Goal: Check status: Check status

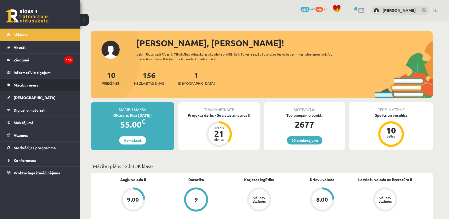
click at [19, 89] on link "Mācību resursi" at bounding box center [40, 85] width 67 height 12
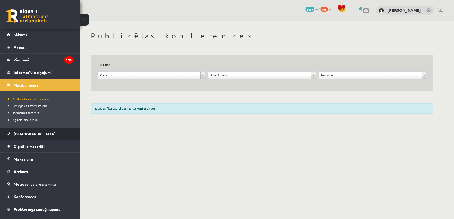
click at [23, 132] on span "[DEMOGRAPHIC_DATA]" at bounding box center [35, 134] width 42 height 5
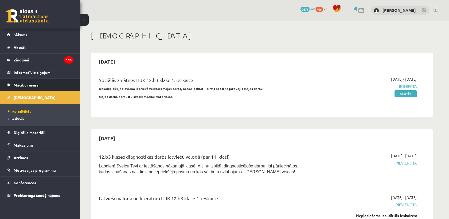
click at [28, 83] on span "Mācību resursi" at bounding box center [27, 85] width 26 height 5
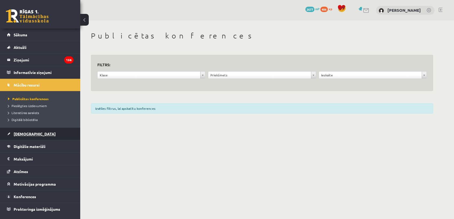
click at [28, 135] on span "[DEMOGRAPHIC_DATA]" at bounding box center [35, 134] width 42 height 5
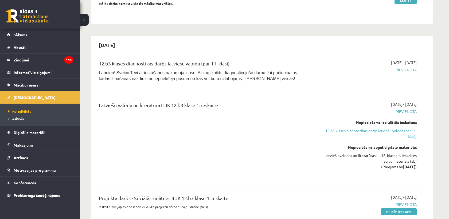
scroll to position [111, 0]
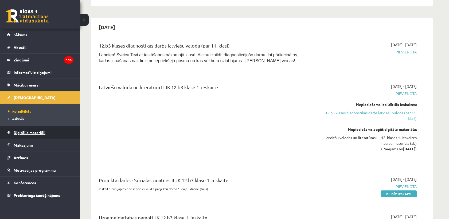
click at [28, 130] on span "Digitālie materiāli" at bounding box center [30, 132] width 32 height 5
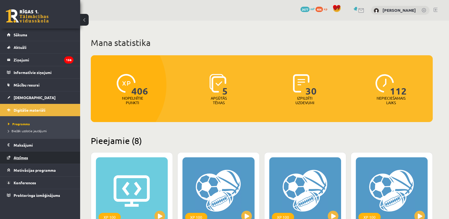
click at [17, 157] on span "Atzīmes" at bounding box center [21, 157] width 14 height 5
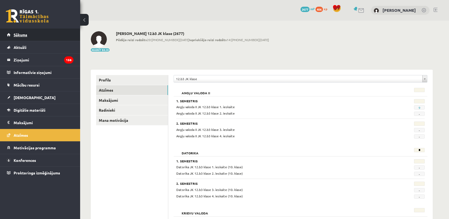
click at [23, 39] on link "Sākums" at bounding box center [40, 35] width 67 height 12
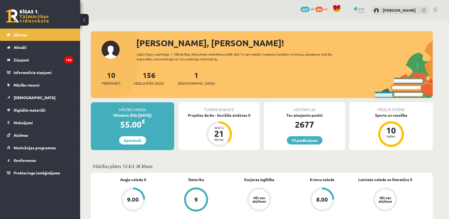
click at [299, 110] on div "Motivācija" at bounding box center [304, 107] width 81 height 10
click at [304, 139] on link "10 piedāvājumi" at bounding box center [305, 140] width 36 height 8
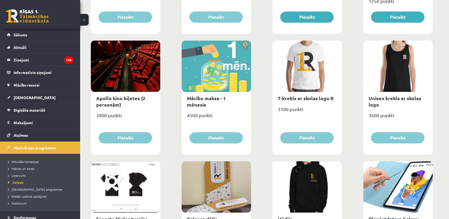
scroll to position [165, 0]
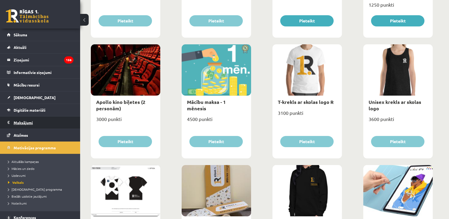
click at [18, 125] on legend "Maksājumi 0" at bounding box center [44, 123] width 60 height 12
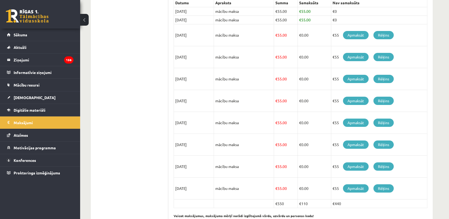
scroll to position [146, 0]
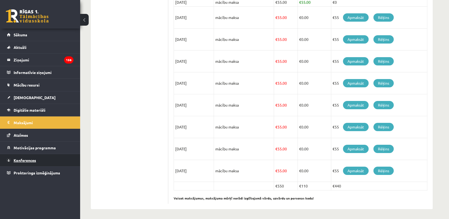
click at [23, 160] on span "Konferences" at bounding box center [25, 160] width 22 height 5
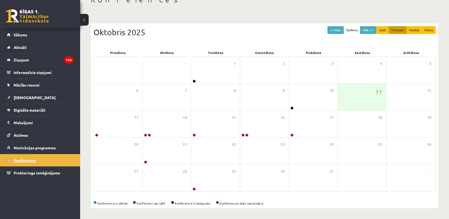
scroll to position [36, 0]
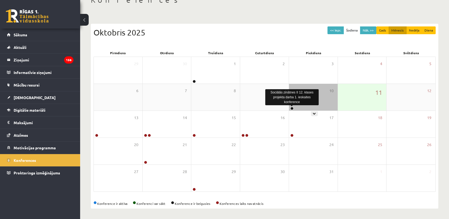
click at [292, 108] on link at bounding box center [292, 108] width 3 height 3
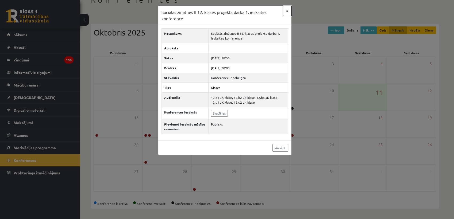
click at [287, 11] on button "×" at bounding box center [287, 11] width 9 height 10
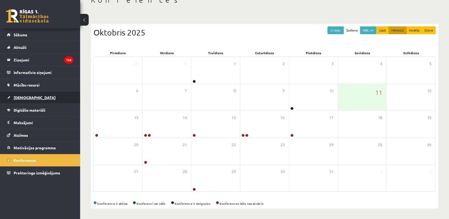
click at [17, 99] on span "[DEMOGRAPHIC_DATA]" at bounding box center [35, 97] width 42 height 5
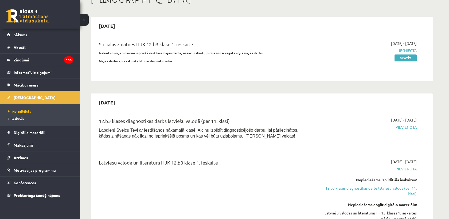
click at [17, 118] on span "Izlabotās" at bounding box center [16, 118] width 16 height 4
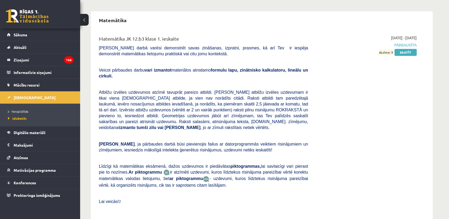
scroll to position [821, 0]
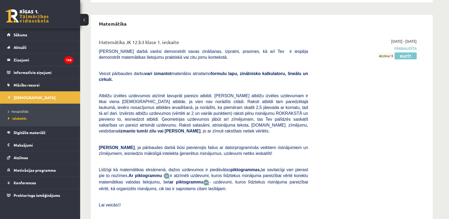
click at [404, 52] on link "Skatīt" at bounding box center [406, 55] width 22 height 7
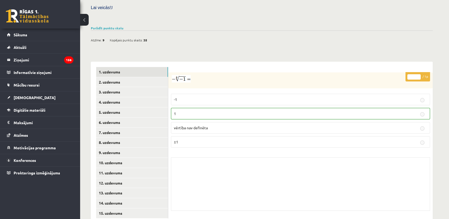
scroll to position [163, 0]
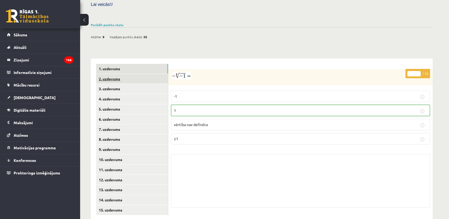
click at [119, 74] on link "2. uzdevums" at bounding box center [132, 79] width 72 height 10
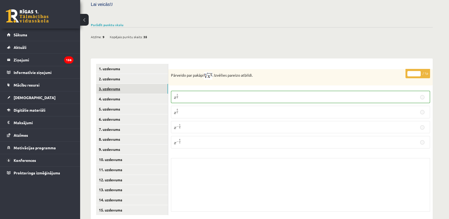
click at [114, 84] on link "3. uzdevums" at bounding box center [132, 89] width 72 height 10
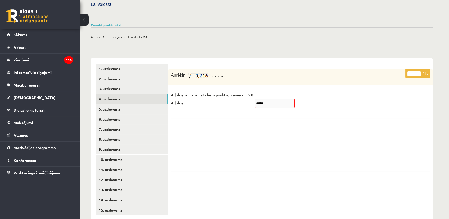
click at [124, 94] on link "4. uzdevums" at bounding box center [132, 99] width 72 height 10
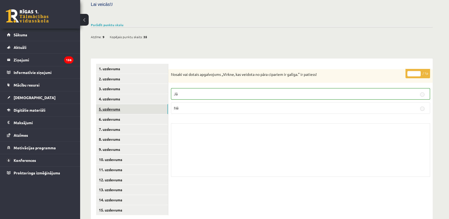
click at [106, 104] on link "5. uzdevums" at bounding box center [132, 109] width 72 height 10
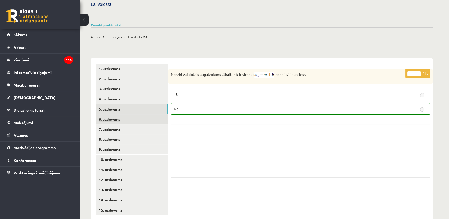
click at [107, 114] on link "6. uzdevums" at bounding box center [132, 119] width 72 height 10
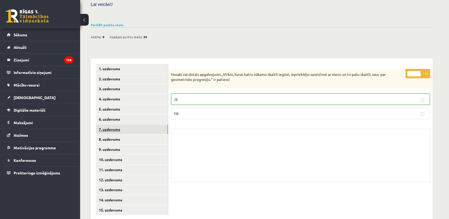
click at [106, 125] on link "7. uzdevums" at bounding box center [132, 130] width 72 height 10
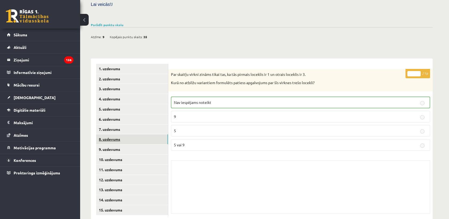
click at [105, 134] on link "8. uzdevums" at bounding box center [132, 139] width 72 height 10
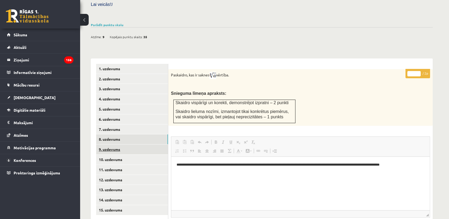
scroll to position [0, 0]
click at [105, 145] on link "9. uzdevums" at bounding box center [132, 150] width 72 height 10
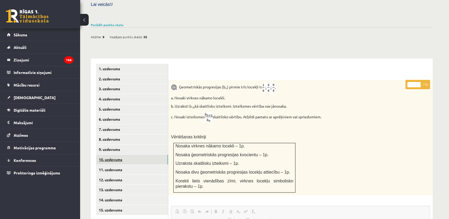
click at [106, 155] on link "10. uzdevums" at bounding box center [132, 160] width 72 height 10
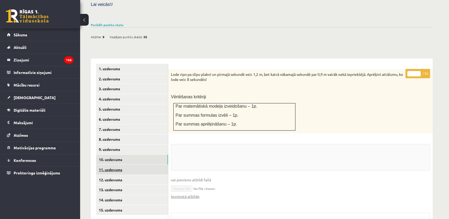
click at [107, 165] on link "11. uzdevums" at bounding box center [132, 170] width 72 height 10
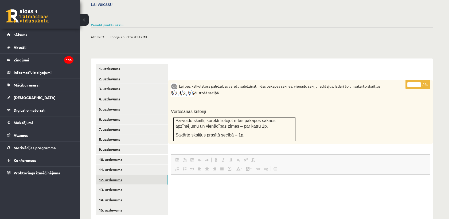
click at [108, 175] on link "12. uzdevums" at bounding box center [132, 180] width 72 height 10
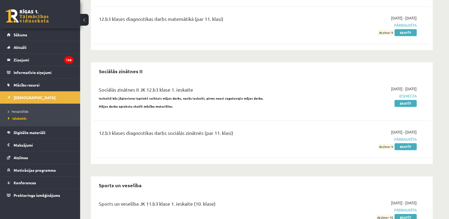
scroll to position [1050, 0]
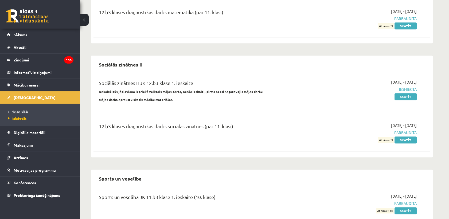
click at [15, 112] on span "Neizpildītās" at bounding box center [18, 111] width 20 height 4
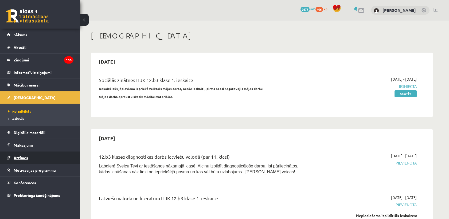
click at [16, 158] on span "Atzīmes" at bounding box center [21, 157] width 14 height 5
